Goal: Information Seeking & Learning: Stay updated

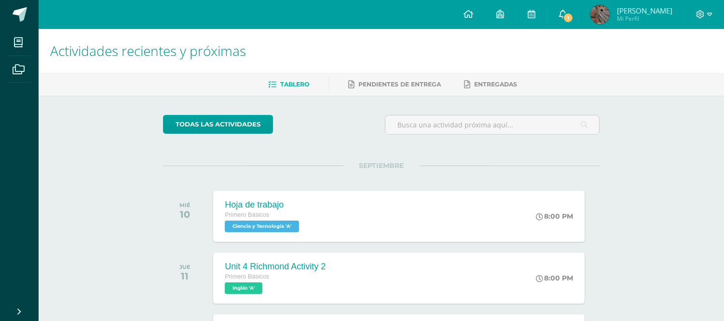
click at [568, 20] on span "1" at bounding box center [568, 18] width 11 height 11
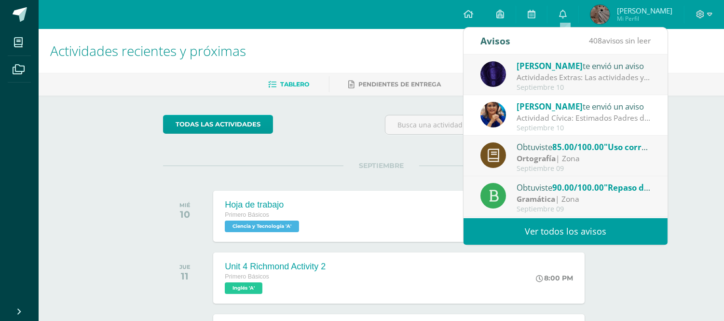
click at [562, 78] on div "Actividades Extras: Las actividades ya estan asignadas en la plataforma [PERSON…" at bounding box center [583, 77] width 134 height 11
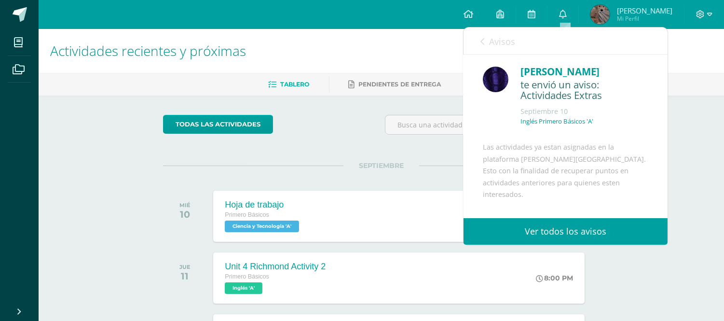
click at [656, 118] on div "Luis te envió un aviso: Actividades Extras Septiembre 10 Inglés Primero Básicos…" at bounding box center [565, 167] width 204 height 227
click at [480, 46] on link "Avisos" at bounding box center [497, 40] width 35 height 27
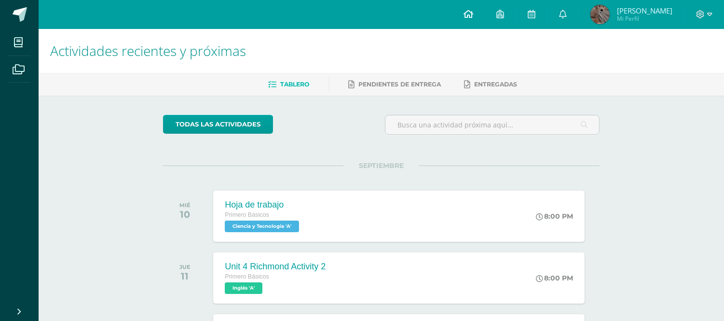
click at [466, 25] on link at bounding box center [468, 14] width 33 height 29
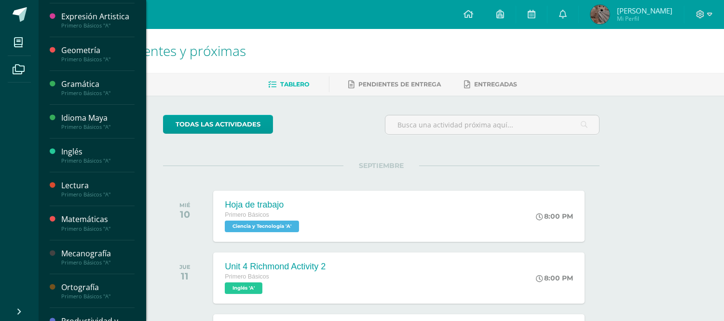
scroll to position [234, 0]
drag, startPoint x: 142, startPoint y: 262, endPoint x: 138, endPoint y: 276, distance: 14.4
click at [138, 276] on body "Mis cursos Archivos Cerrar panel Caligrafía Primero Básicos "A" Ciencias Social…" at bounding box center [362, 325] width 724 height 650
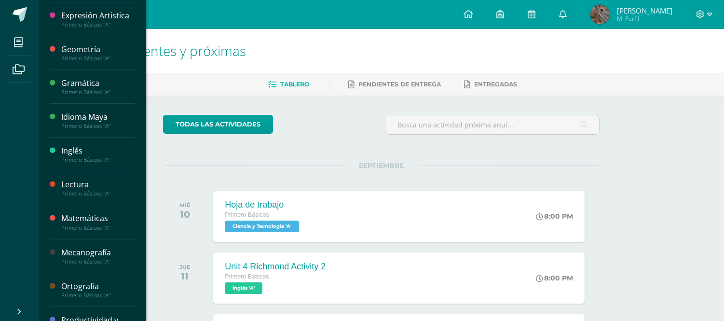
scroll to position [321, 0]
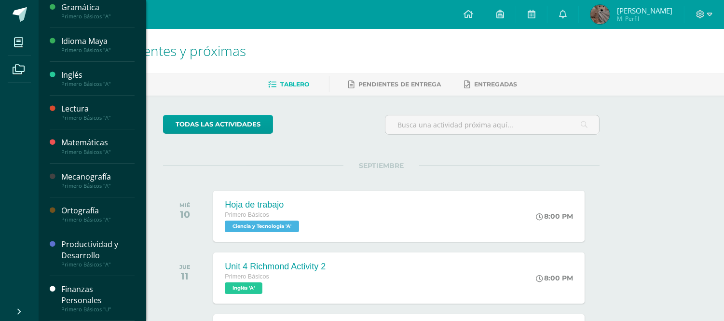
click at [96, 256] on div "Productividad y Desarrollo" at bounding box center [97, 250] width 73 height 22
